Goal: Information Seeking & Learning: Check status

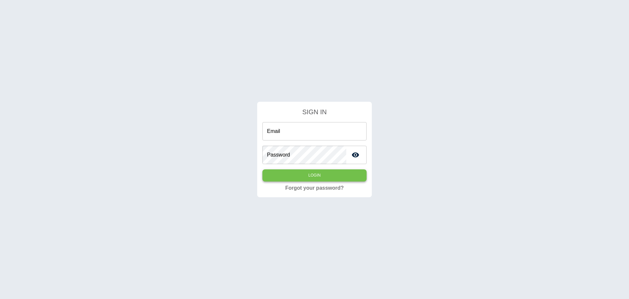
type input "**********"
click at [312, 173] on button "Login" at bounding box center [315, 175] width 104 height 12
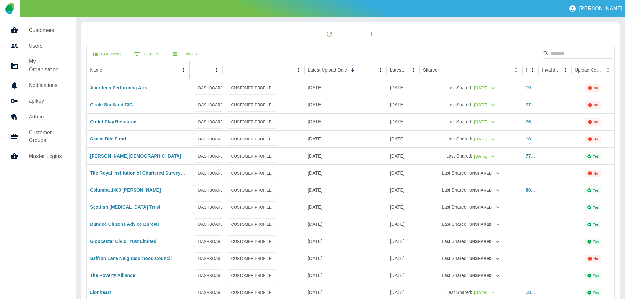
click at [182, 69] on icon "Name column menu" at bounding box center [183, 70] width 6 height 6
click at [131, 80] on span "Sort by ASC" at bounding box center [153, 83] width 59 height 8
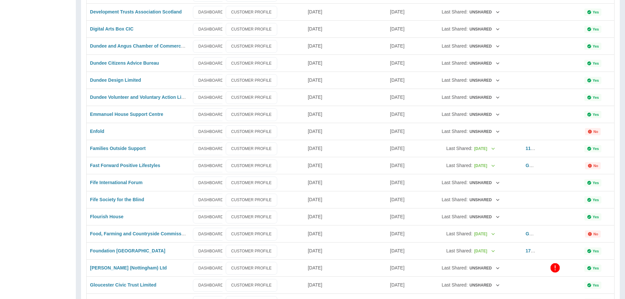
scroll to position [402, 0]
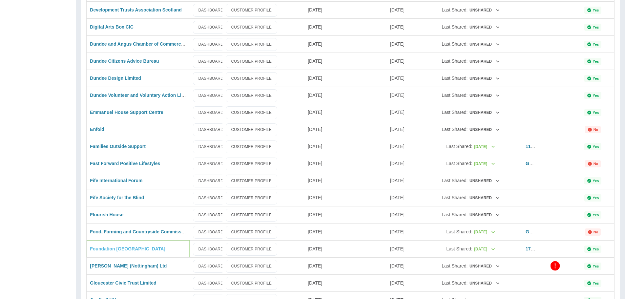
click at [110, 248] on link "Foundation [GEOGRAPHIC_DATA]" at bounding box center [127, 248] width 75 height 5
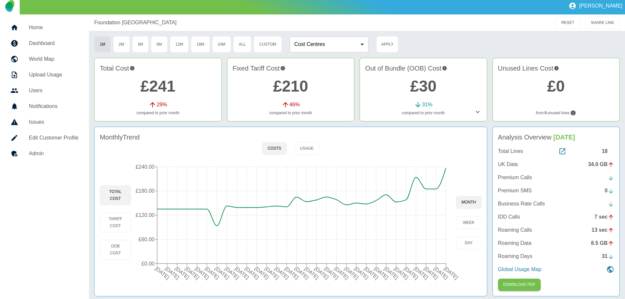
scroll to position [6, 0]
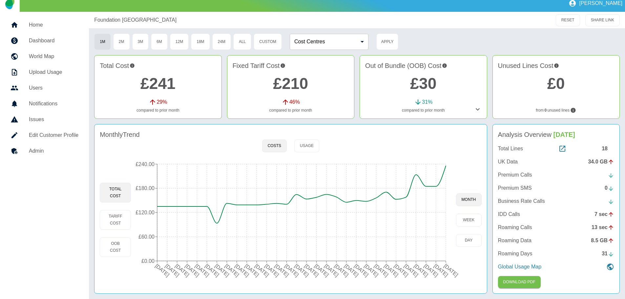
click at [508, 159] on p "UK Data" at bounding box center [508, 162] width 20 height 8
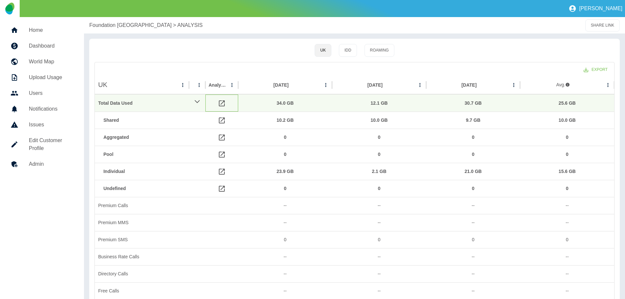
click at [222, 102] on icon at bounding box center [222, 103] width 6 height 6
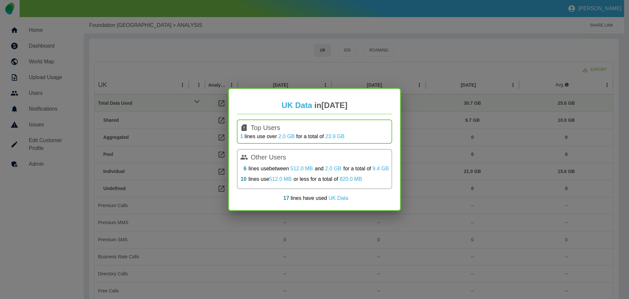
click at [241, 135] on link "1" at bounding box center [241, 136] width 3 height 6
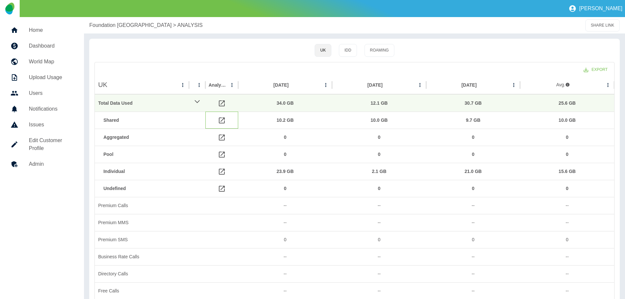
click at [222, 119] on icon at bounding box center [222, 120] width 6 height 6
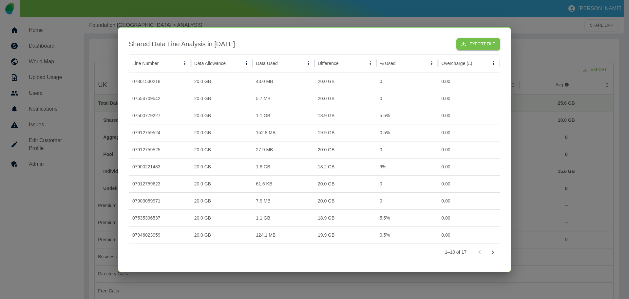
click at [493, 251] on icon "Go to next page" at bounding box center [493, 252] width 2 height 4
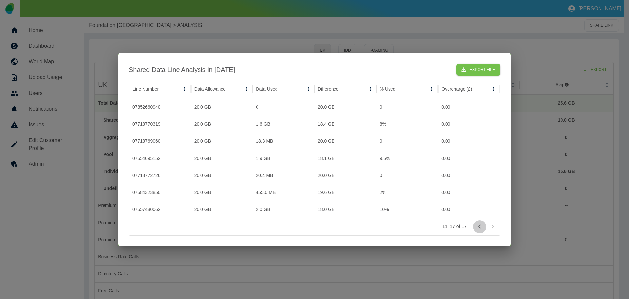
click at [480, 227] on icon "Go to previous page" at bounding box center [480, 226] width 2 height 4
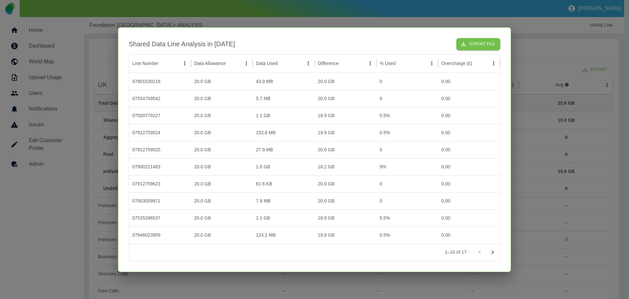
drag, startPoint x: 533, startPoint y: 30, endPoint x: 515, endPoint y: 32, distance: 18.4
click at [532, 30] on div at bounding box center [314, 149] width 629 height 299
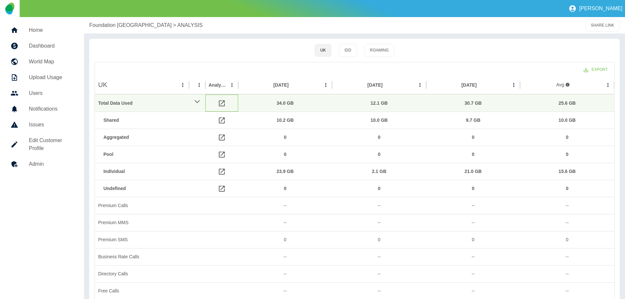
click at [223, 102] on icon at bounding box center [222, 103] width 6 height 6
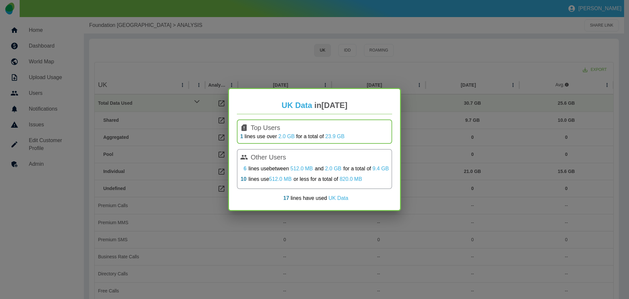
click at [245, 168] on link "6" at bounding box center [245, 169] width 3 height 8
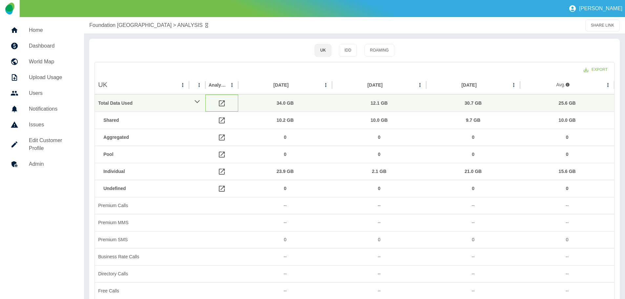
click at [221, 103] on icon at bounding box center [222, 103] width 8 height 8
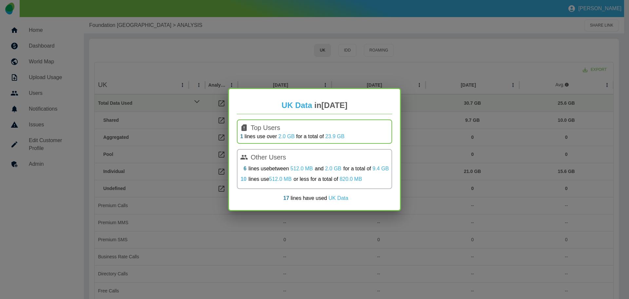
click at [243, 179] on link "10" at bounding box center [244, 179] width 6 height 8
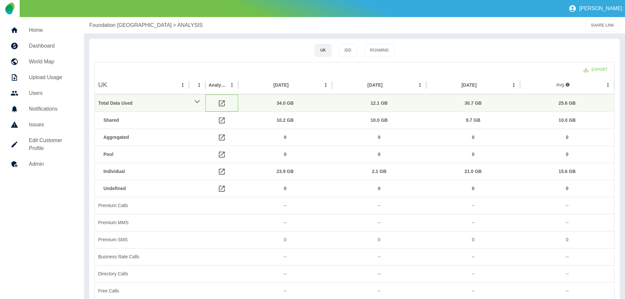
click at [220, 103] on icon at bounding box center [222, 103] width 8 height 8
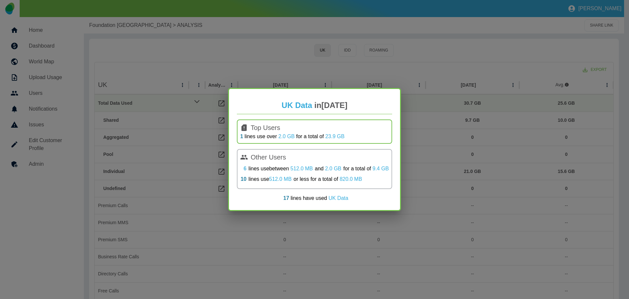
click at [244, 166] on link "6" at bounding box center [245, 169] width 3 height 8
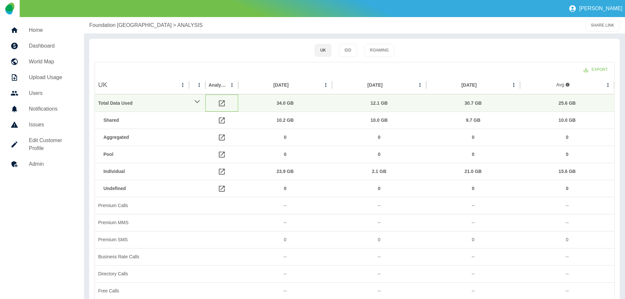
click at [221, 104] on icon at bounding box center [222, 103] width 6 height 6
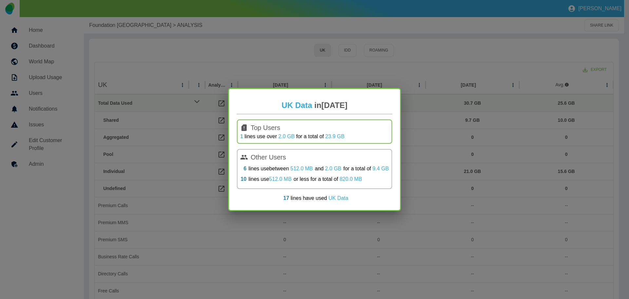
click at [241, 136] on link "1" at bounding box center [241, 136] width 3 height 6
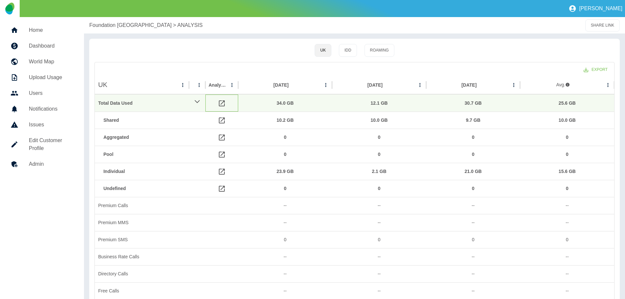
click at [221, 103] on icon at bounding box center [222, 103] width 8 height 8
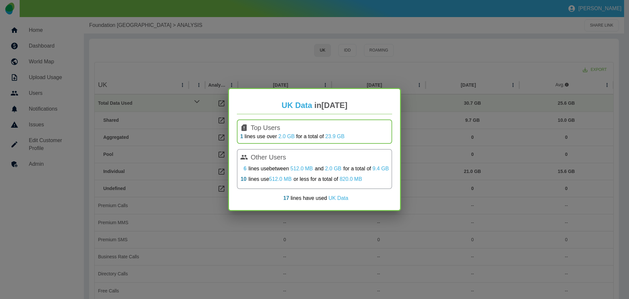
click at [244, 168] on link "6" at bounding box center [245, 169] width 3 height 8
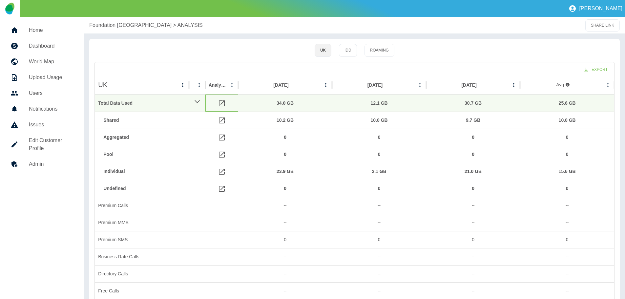
click at [220, 103] on icon at bounding box center [222, 103] width 8 height 8
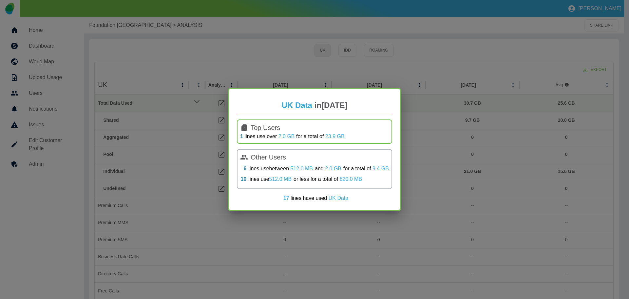
click at [287, 198] on link "17" at bounding box center [287, 198] width 6 height 6
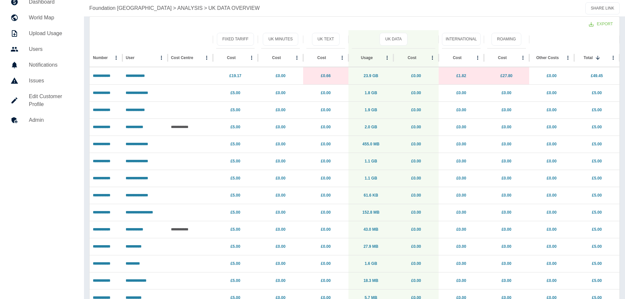
scroll to position [44, 0]
